Goal: Task Accomplishment & Management: Complete application form

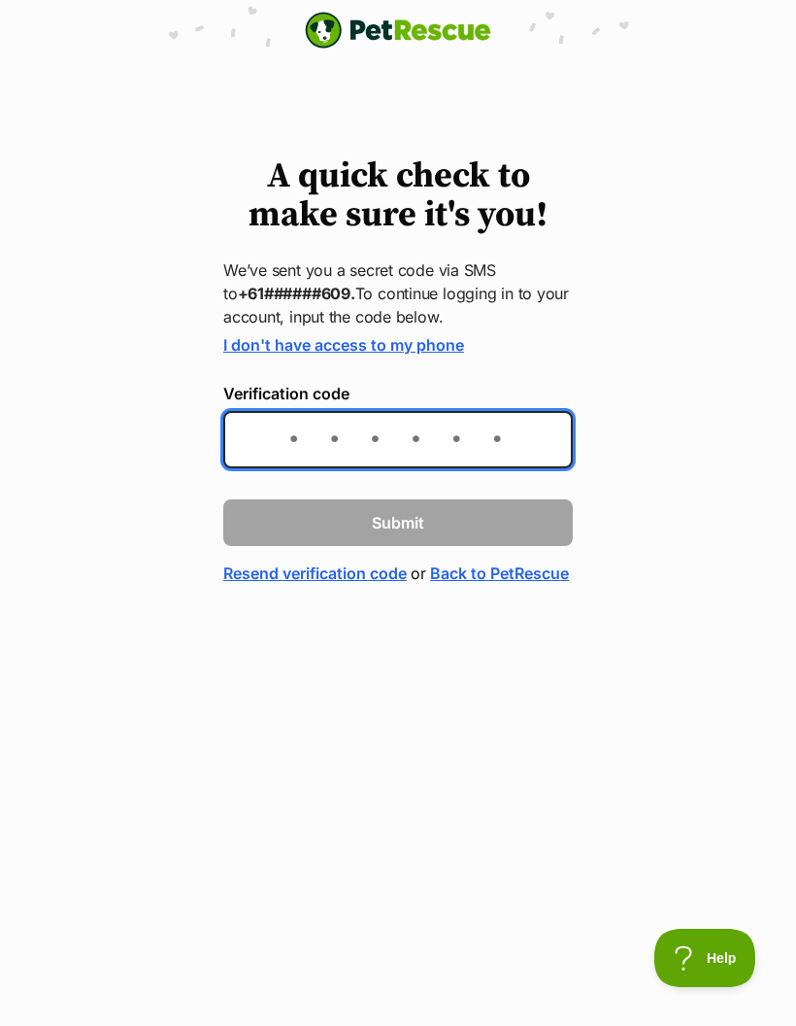
click at [365, 430] on input "Verification code" at bounding box center [398, 439] width 350 height 57
type input "898941"
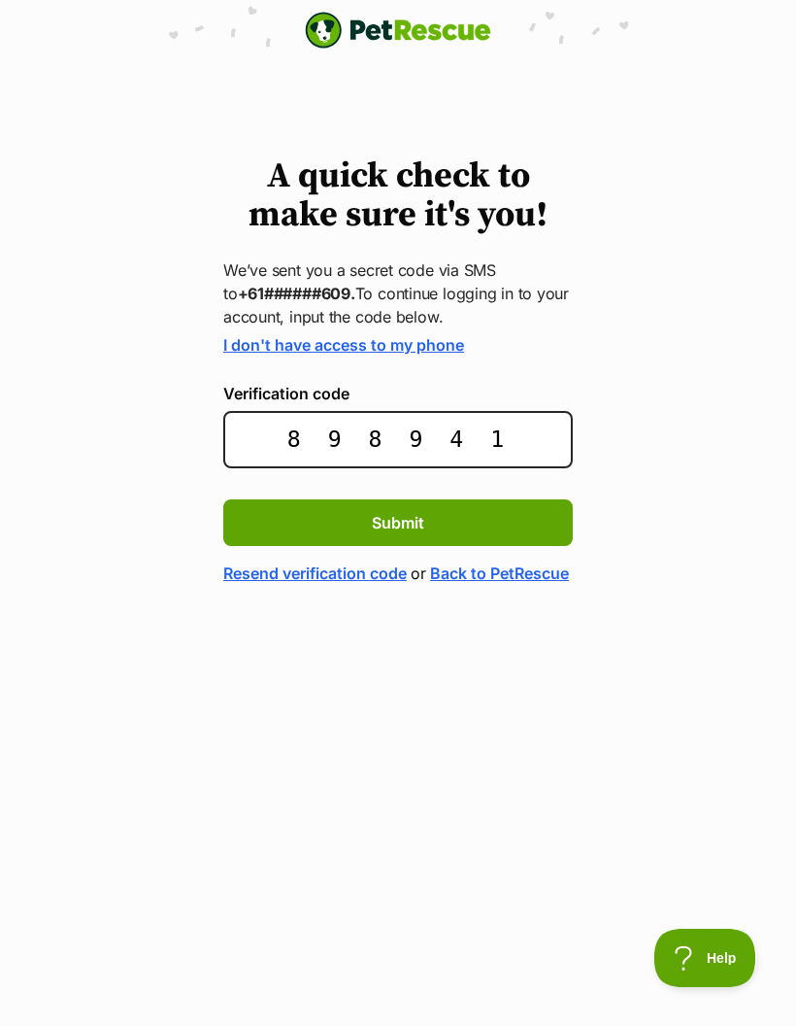
click at [423, 522] on span "Submit" at bounding box center [398, 522] width 52 height 23
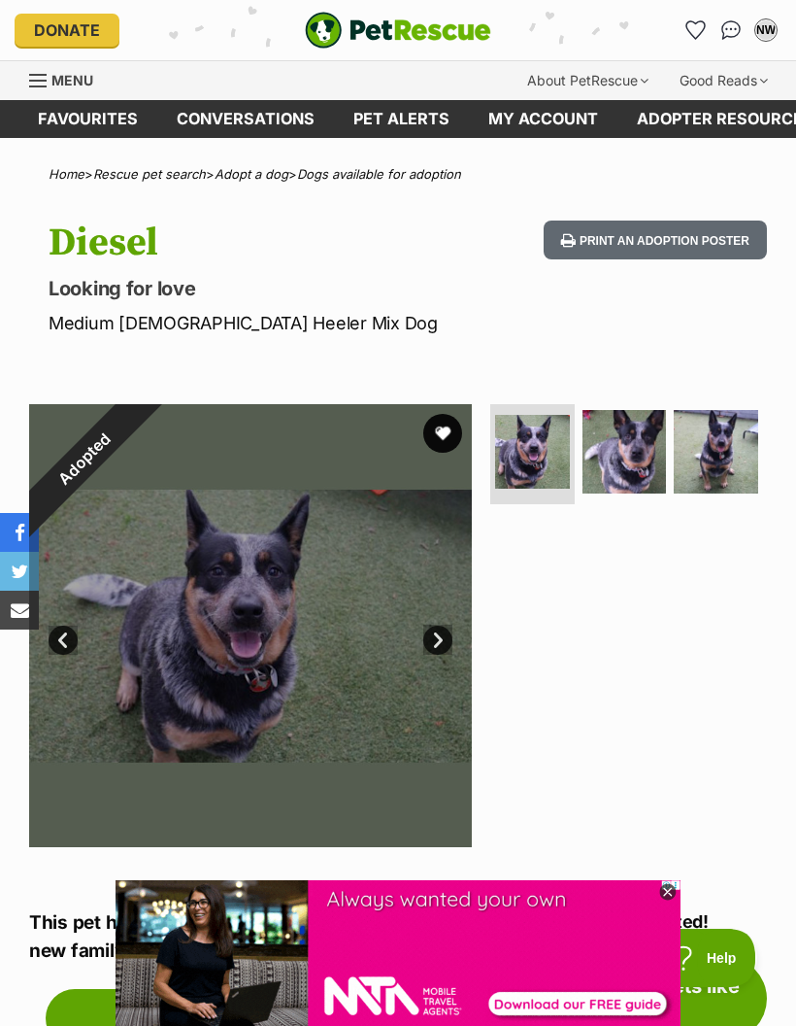
click at [50, 78] on link "Menu" at bounding box center [68, 78] width 78 height 35
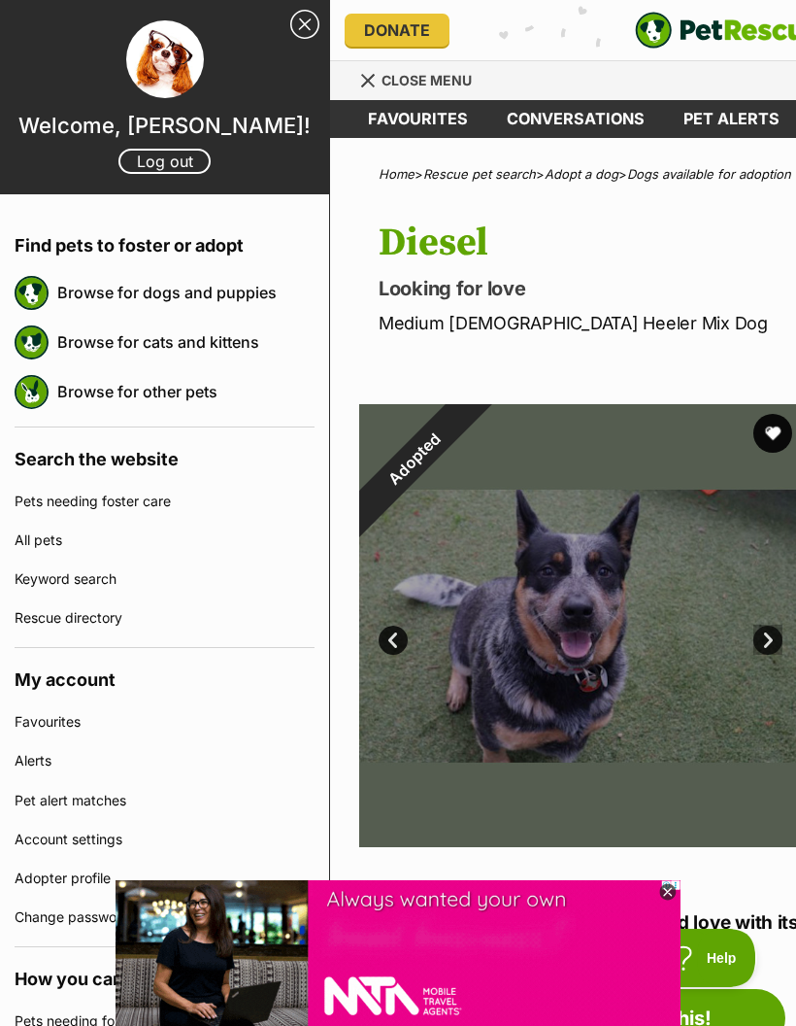
click at [259, 302] on link "Browse for dogs and puppies" at bounding box center [185, 292] width 257 height 41
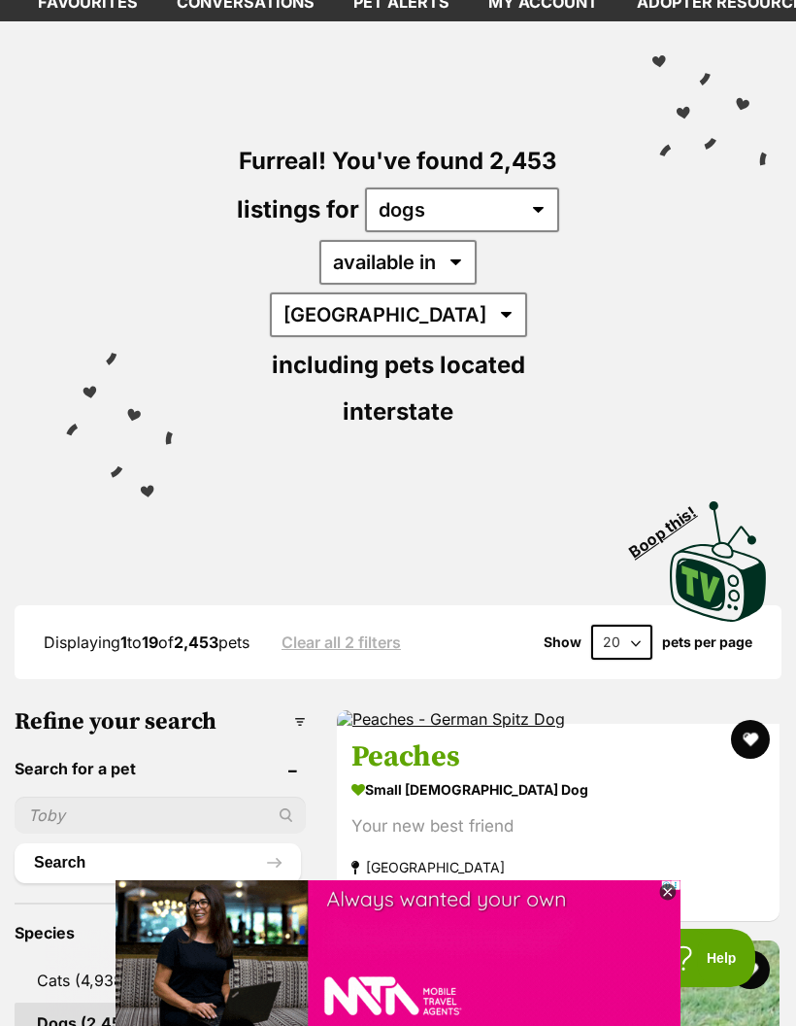
scroll to position [121, 0]
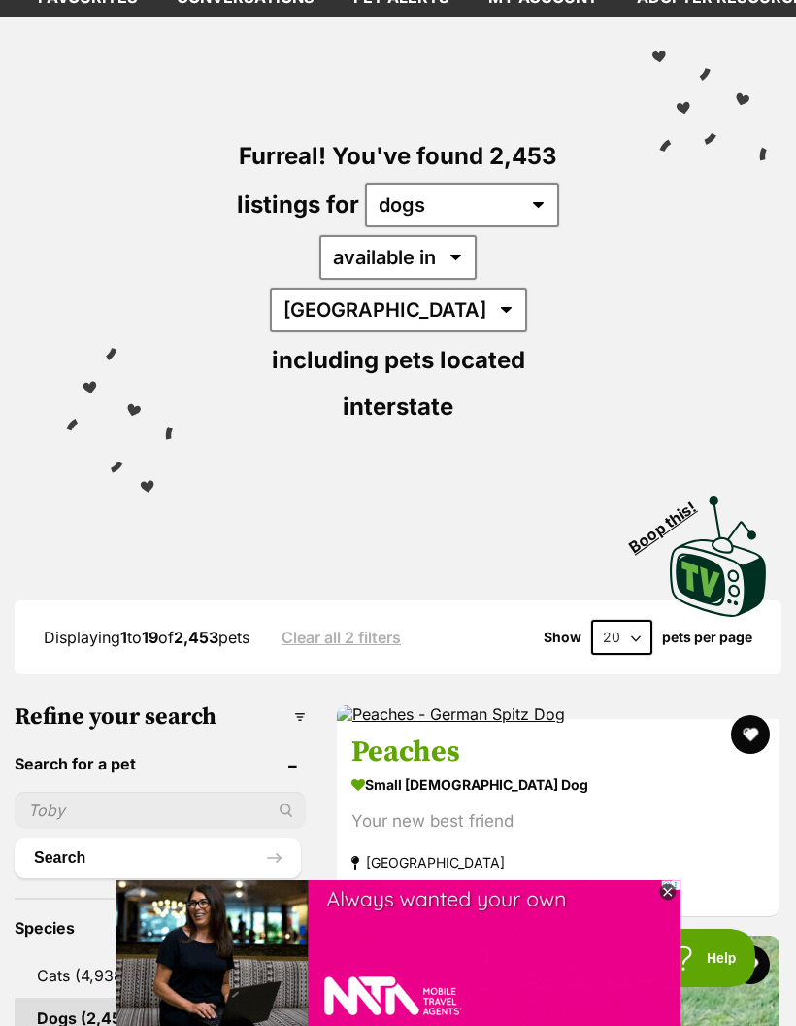
click at [135, 838] on button "Search" at bounding box center [158, 857] width 287 height 39
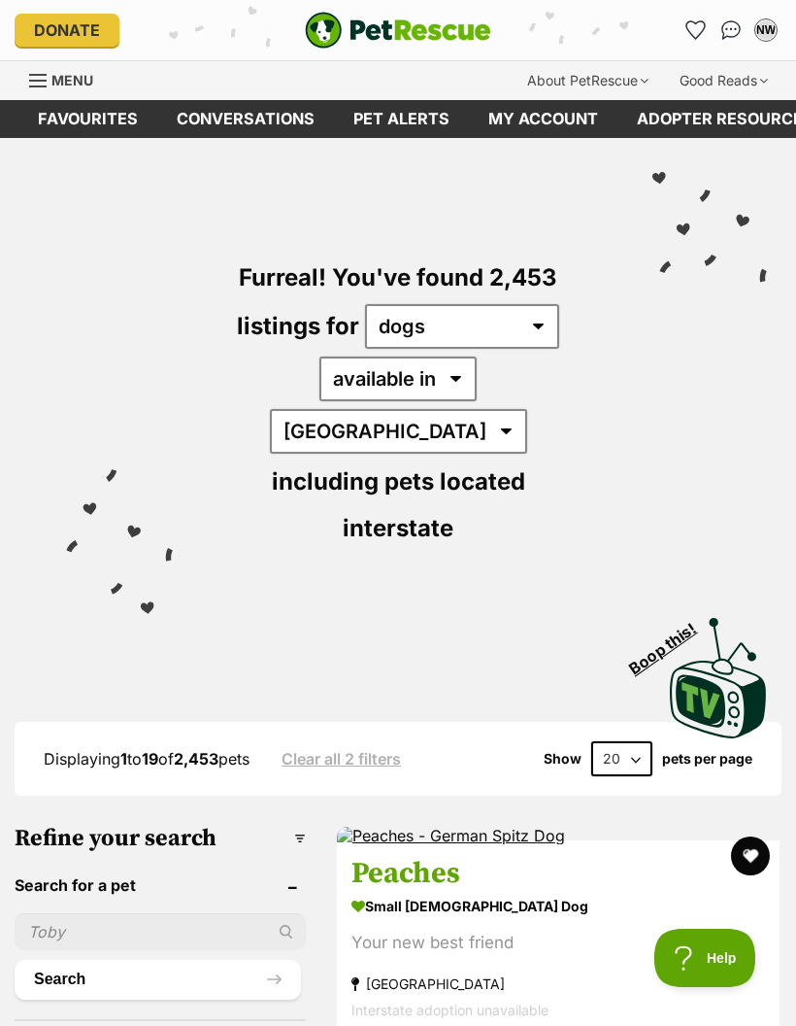
click at [172, 960] on button "Search" at bounding box center [158, 979] width 287 height 39
type input "Wal"
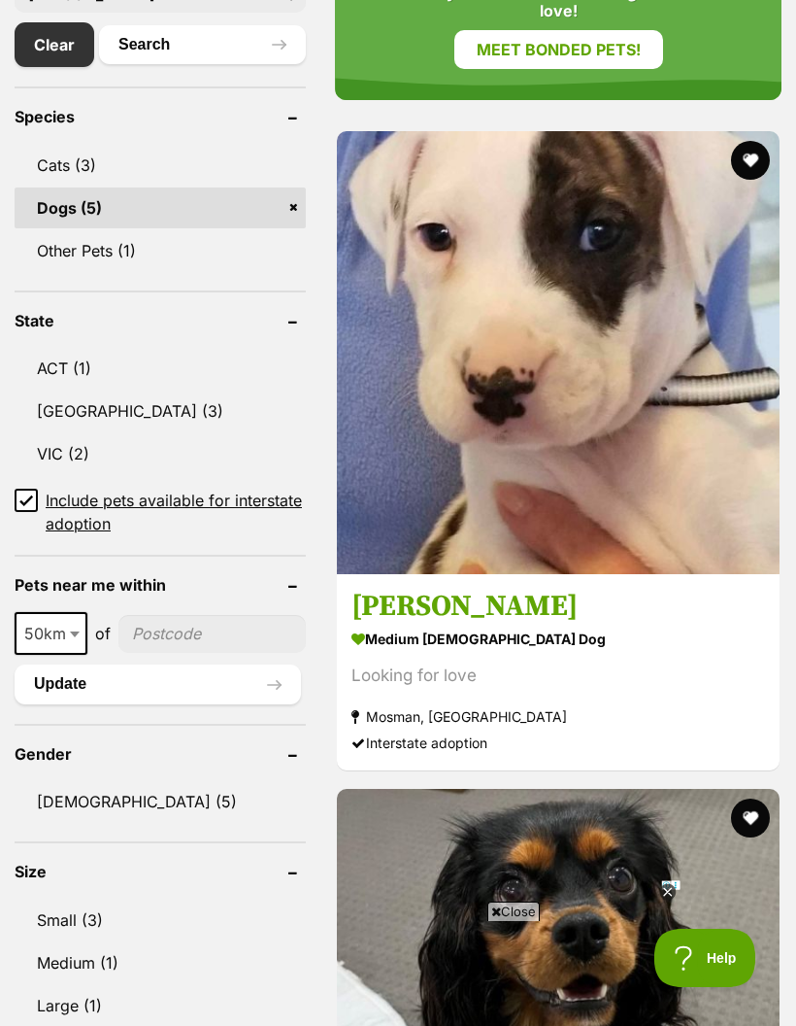
scroll to position [958, 0]
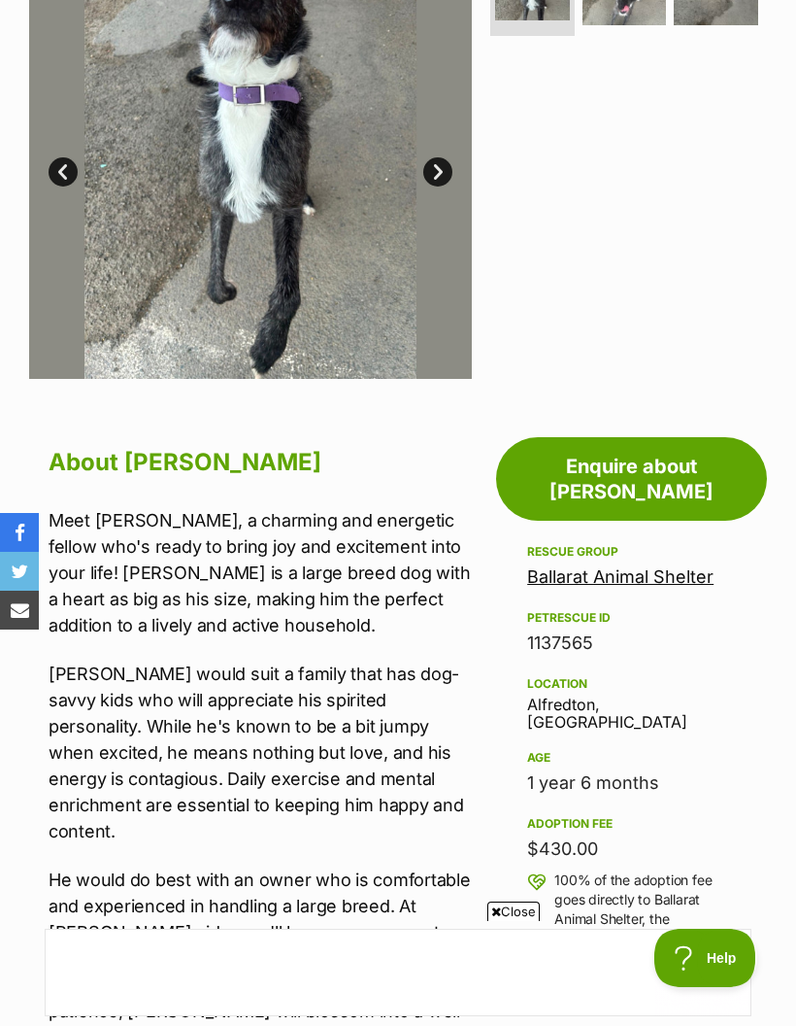
scroll to position [467, 0]
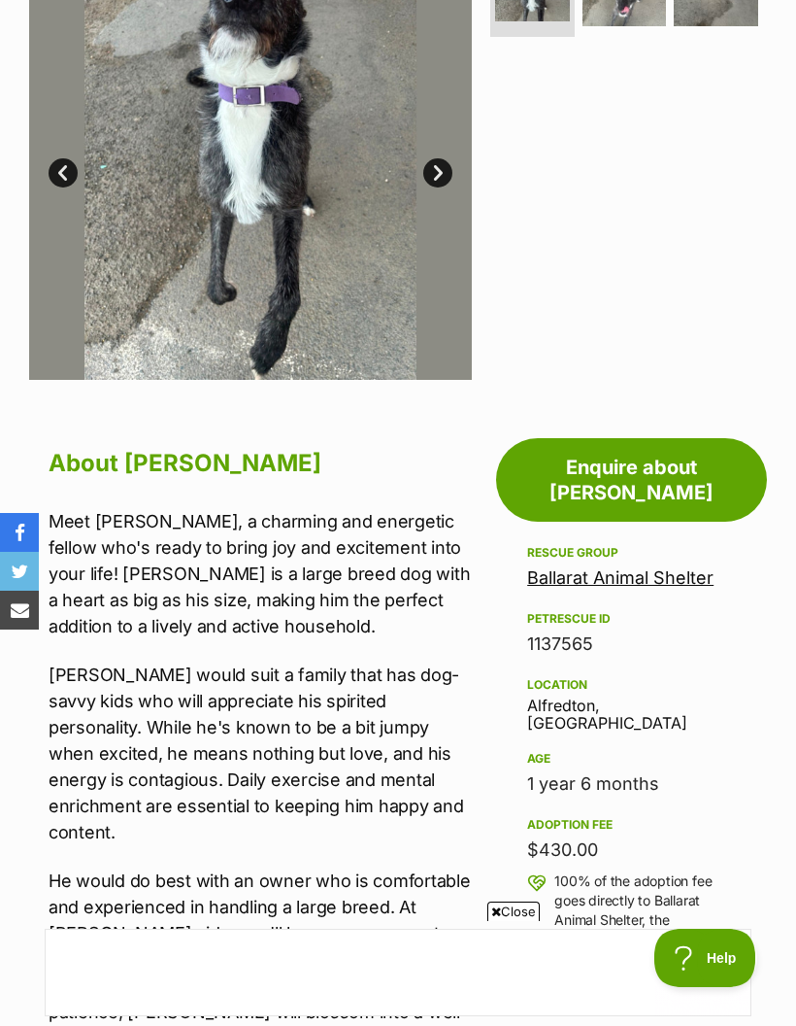
click at [663, 471] on link "Enquire about [PERSON_NAME]" at bounding box center [631, 480] width 271 height 84
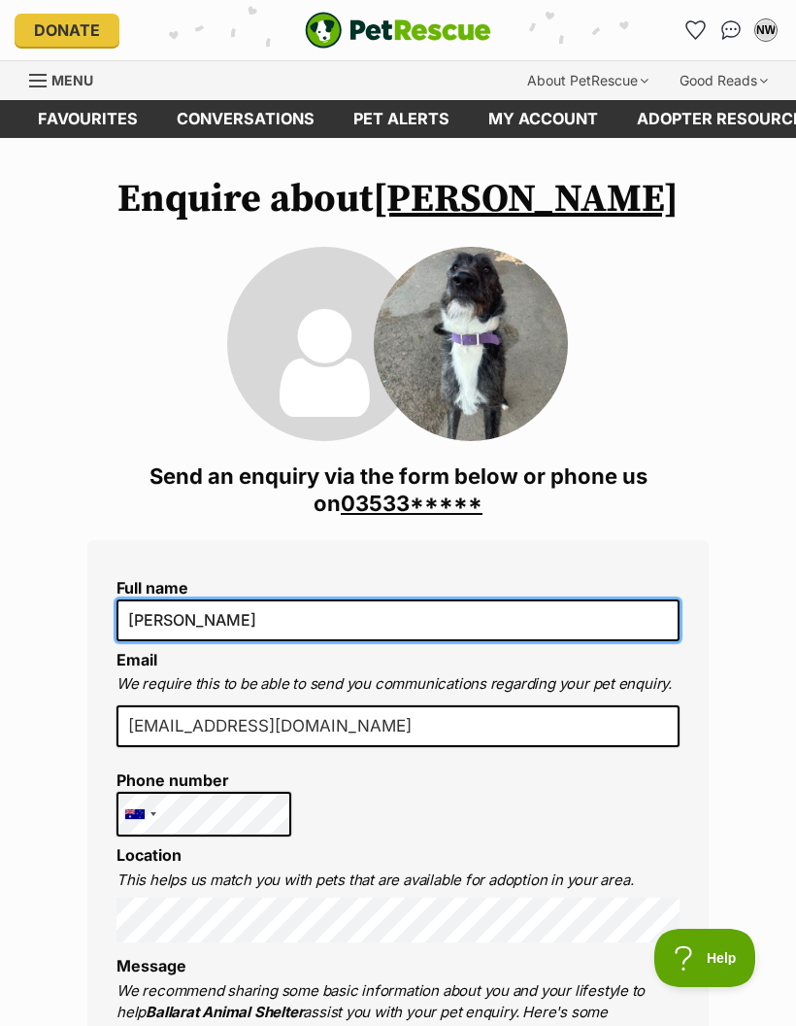
click at [415, 616] on input "[PERSON_NAME]" at bounding box center [398, 619] width 563 height 41
type input "N"
type input "[PERSON_NAME]"
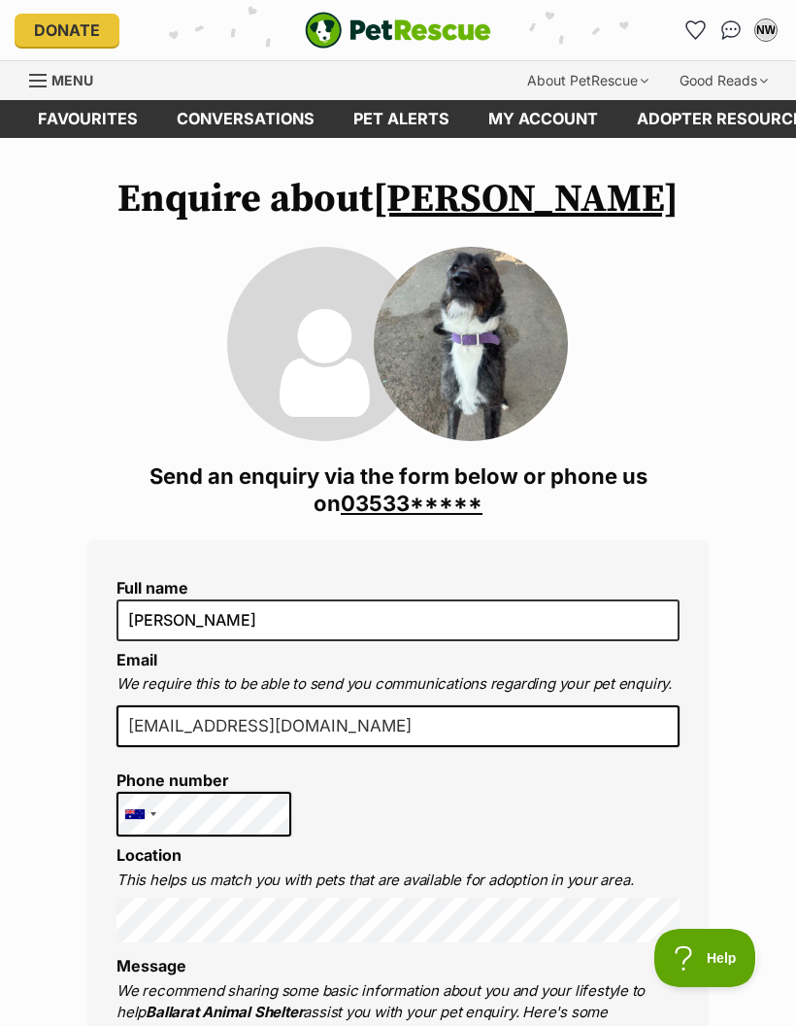
click at [418, 741] on input "[EMAIL_ADDRESS][DOMAIN_NAME]" at bounding box center [398, 726] width 563 height 43
type input "nare"
type input "[EMAIL_ADDRESS][DOMAIN_NAME]"
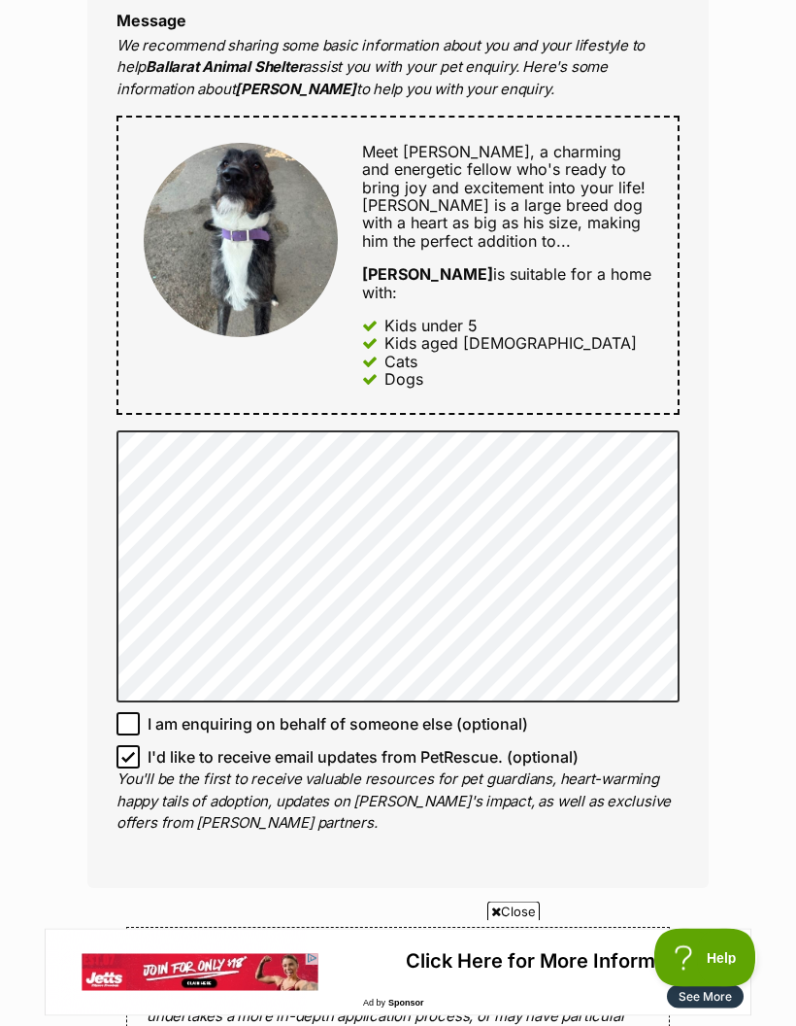
scroll to position [950, 0]
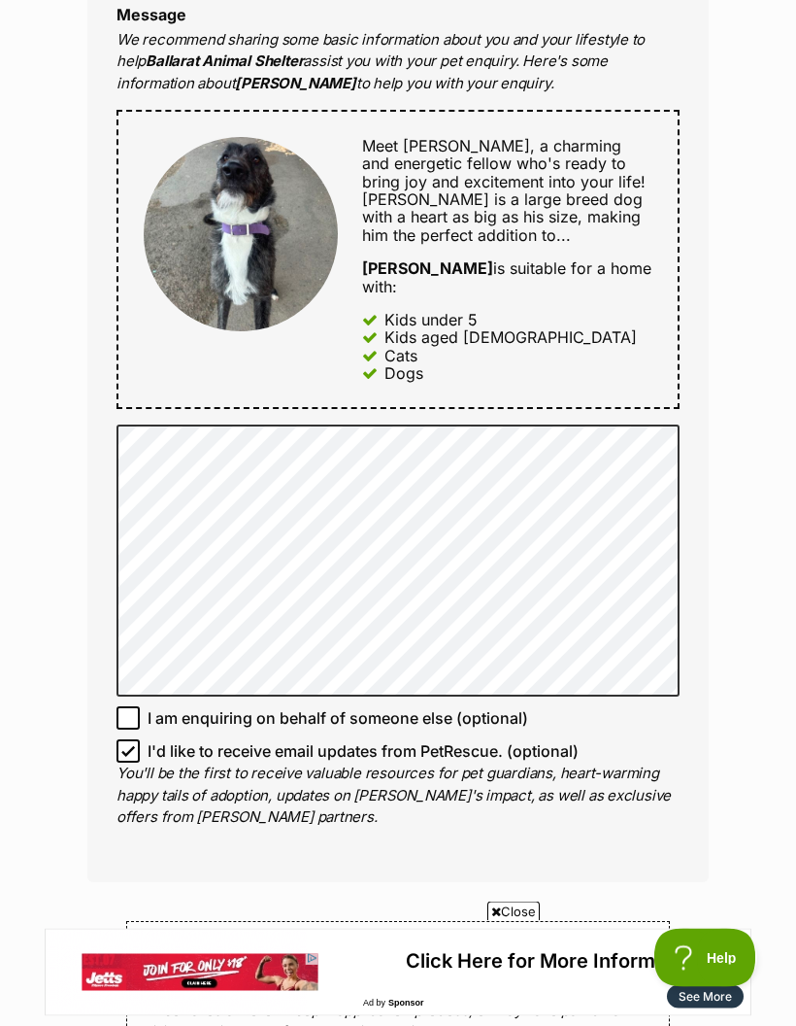
click at [468, 740] on span "I'd like to receive email updates from PetRescue. (optional)" at bounding box center [363, 751] width 431 height 23
click at [140, 740] on input "I'd like to receive email updates from PetRescue. (optional)" at bounding box center [128, 751] width 23 height 23
checkbox input "false"
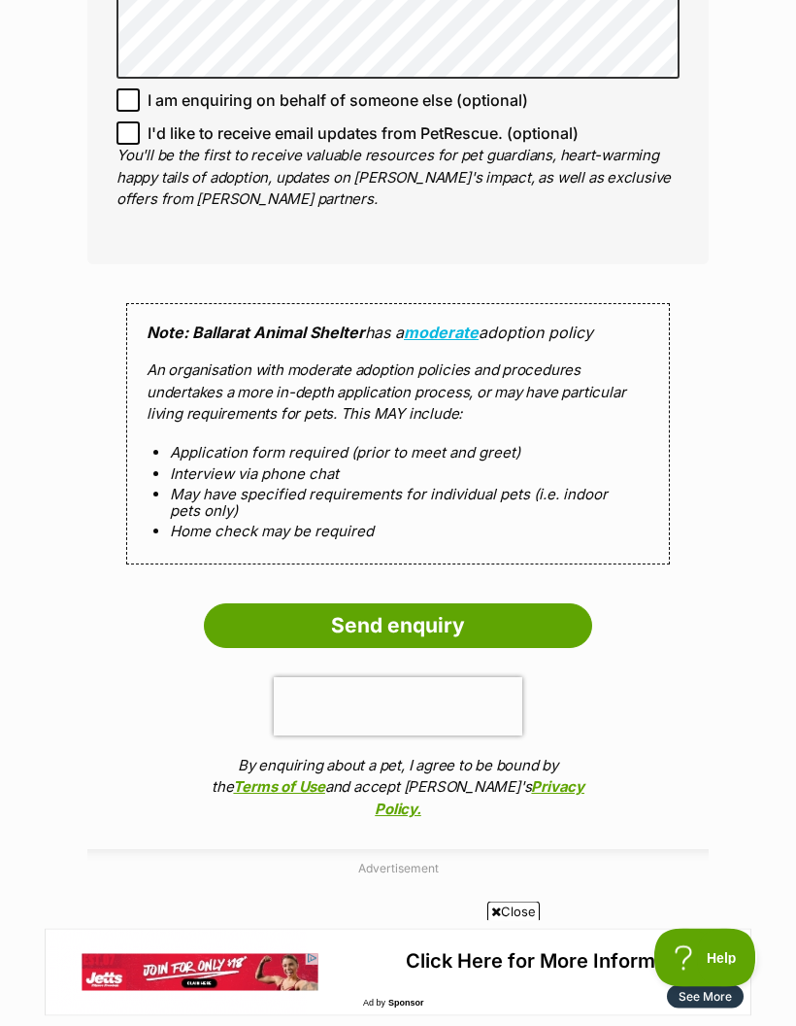
click at [547, 604] on input "Send enquiry" at bounding box center [398, 626] width 388 height 45
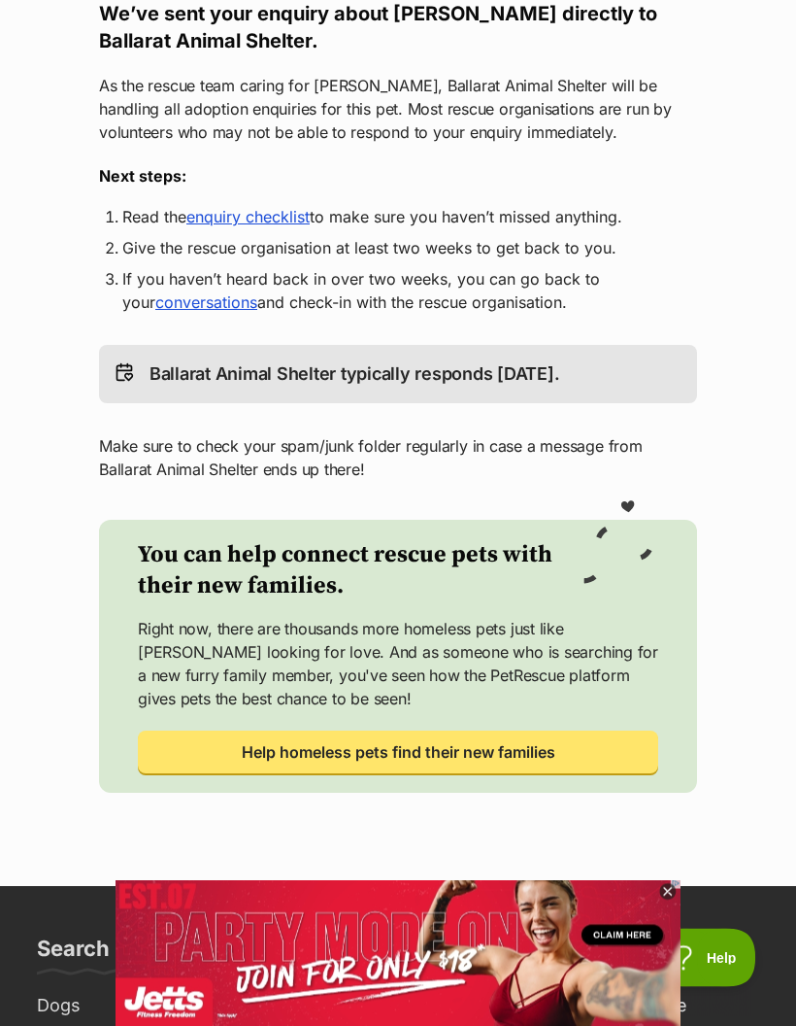
scroll to position [354, 0]
click at [671, 901] on icon at bounding box center [667, 892] width 17 height 17
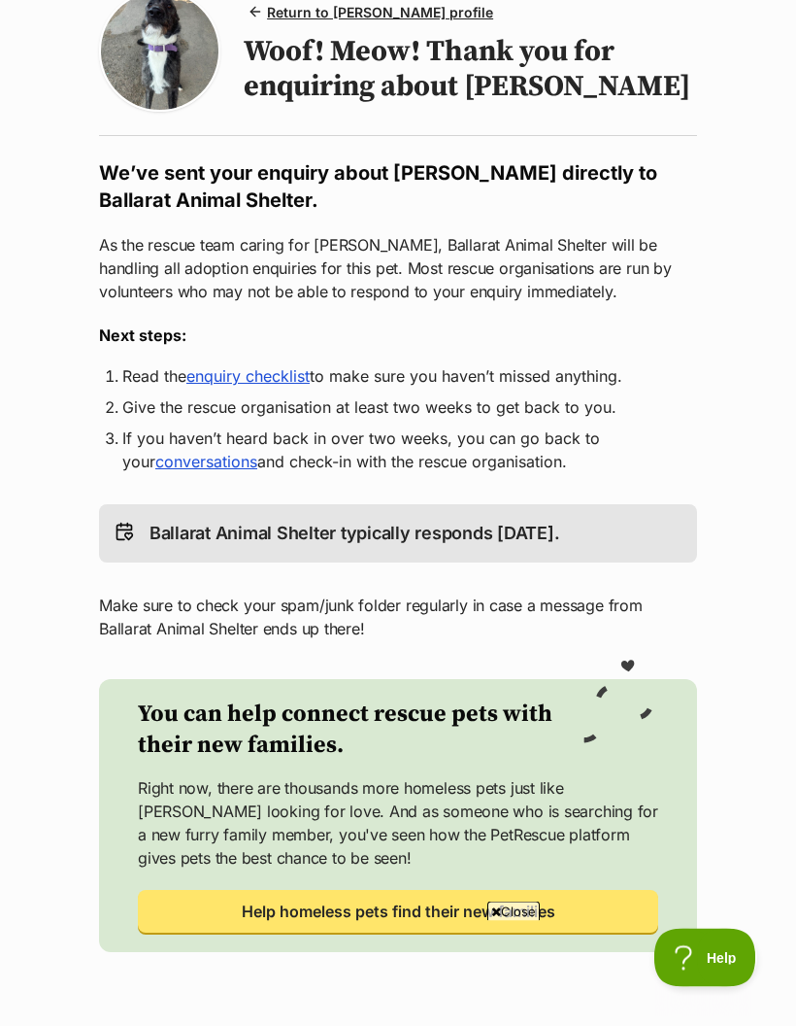
scroll to position [0, 0]
